Goal: Information Seeking & Learning: Learn about a topic

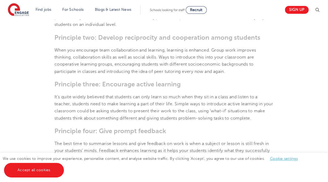
scroll to position [292, 0]
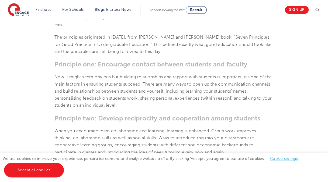
scroll to position [230, 0]
